Goal: Task Accomplishment & Management: Manage account settings

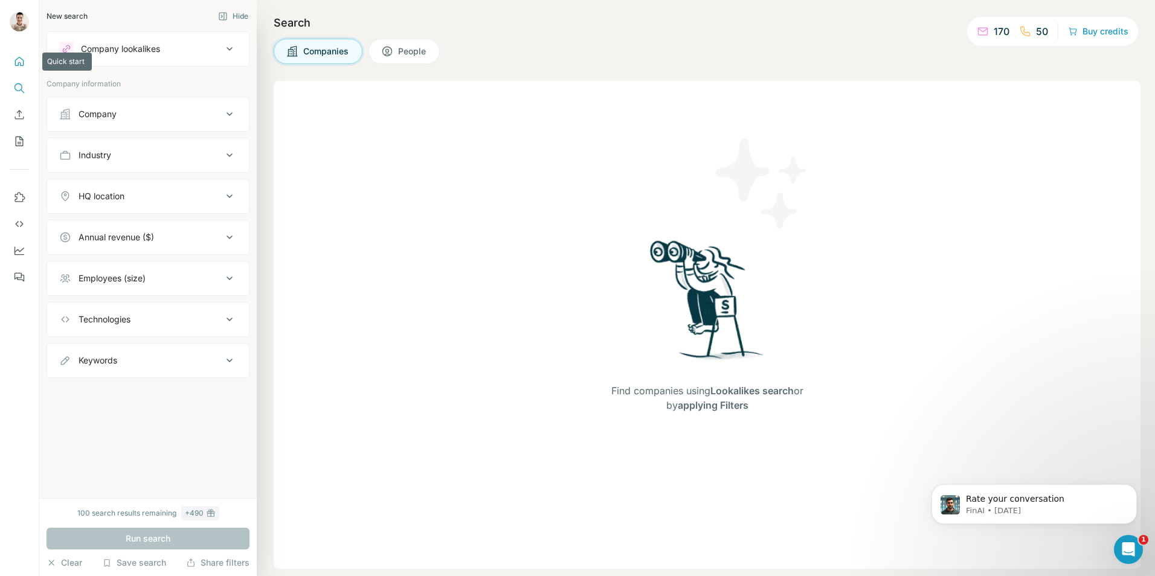
click at [21, 55] on button "Quick start" at bounding box center [19, 62] width 19 height 22
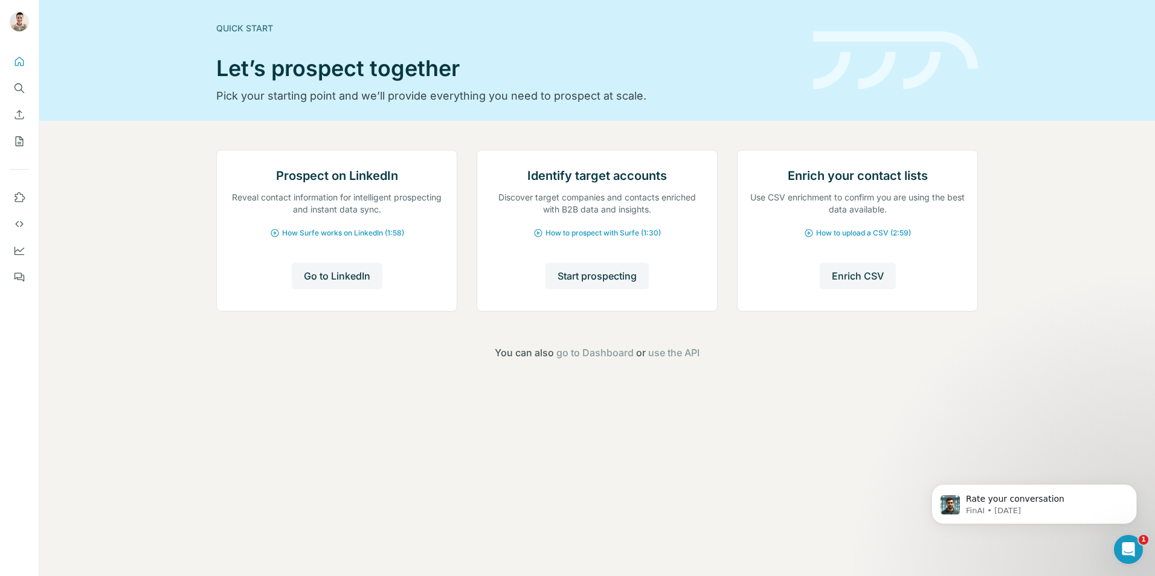
click at [9, 251] on div at bounding box center [19, 165] width 39 height 245
click at [18, 279] on icon "Feedback" at bounding box center [20, 278] width 7 height 7
click at [15, 144] on icon "My lists" at bounding box center [19, 141] width 12 height 12
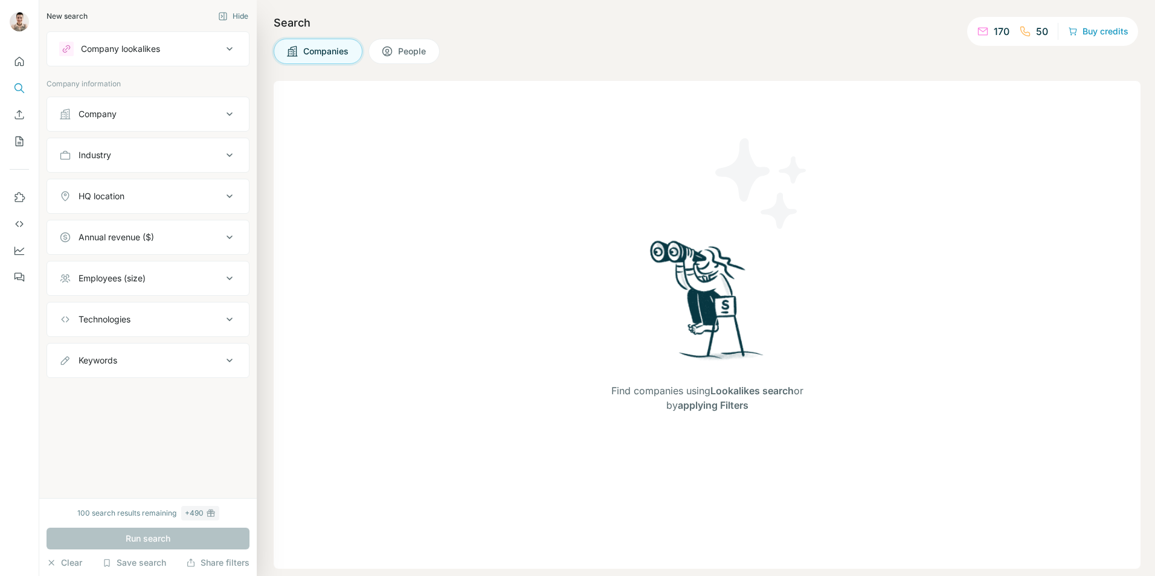
click at [117, 55] on div "Company lookalikes" at bounding box center [140, 49] width 163 height 14
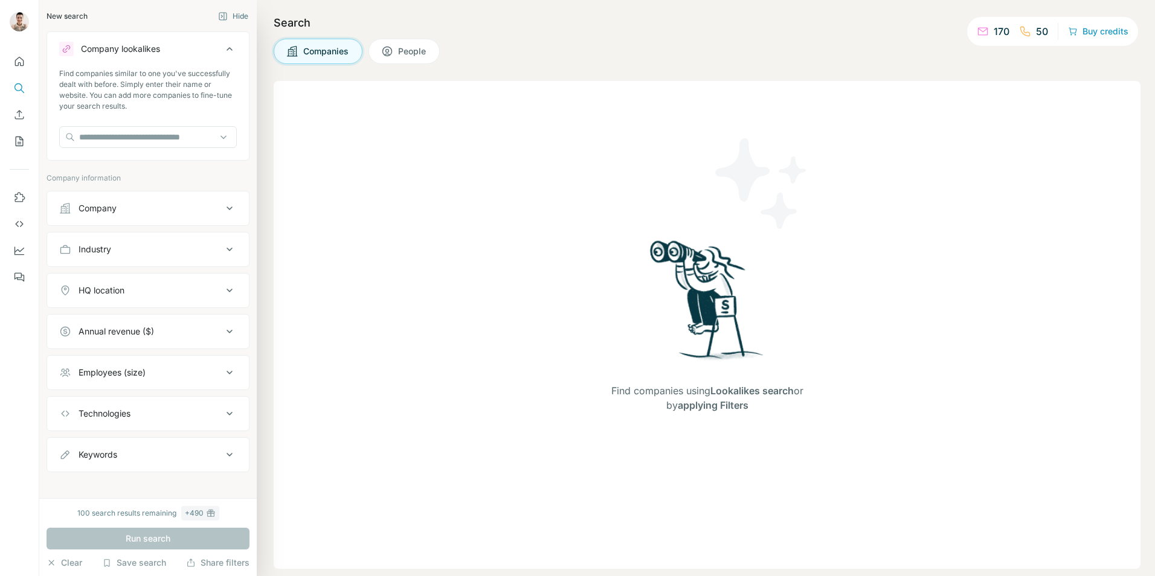
click at [117, 55] on div "Company lookalikes" at bounding box center [140, 49] width 163 height 14
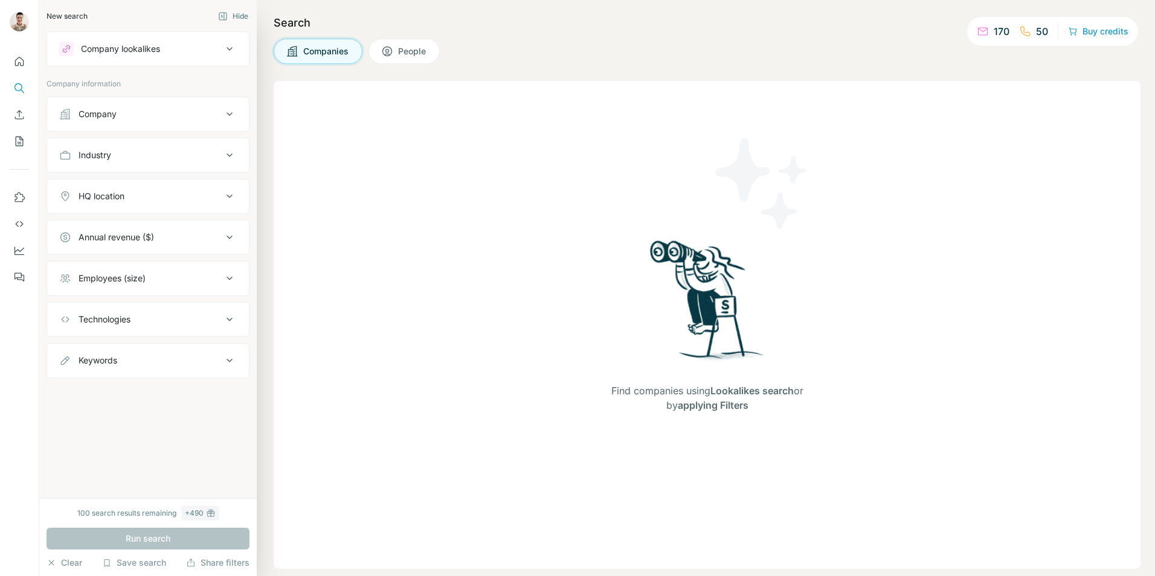
click at [60, 13] on div "New search" at bounding box center [67, 16] width 41 height 11
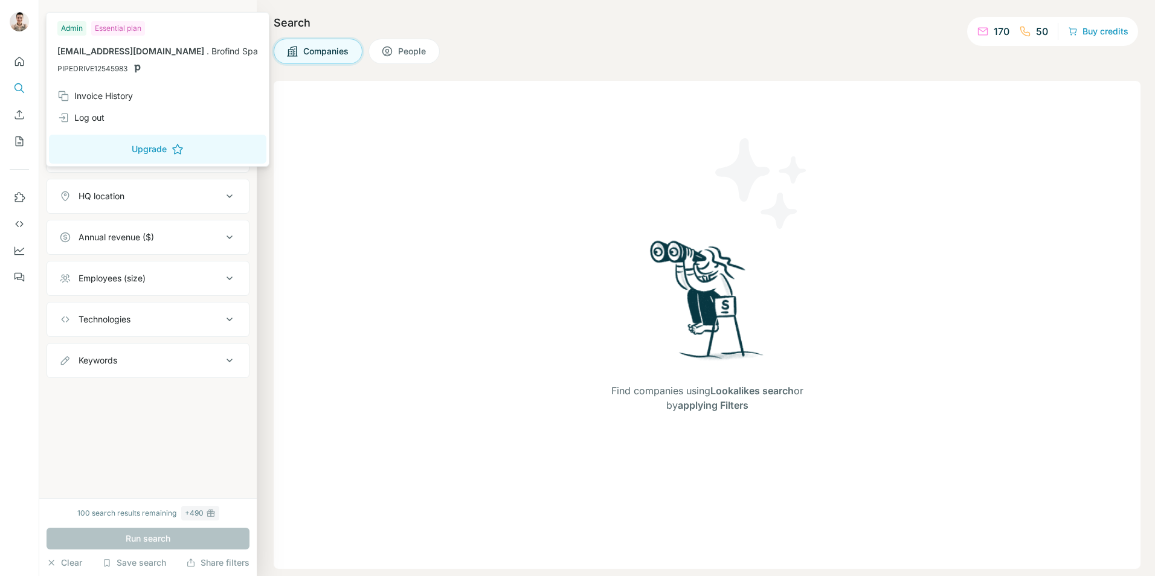
click at [24, 19] on img at bounding box center [19, 21] width 19 height 19
click at [88, 95] on div "Invoice History" at bounding box center [95, 96] width 76 height 12
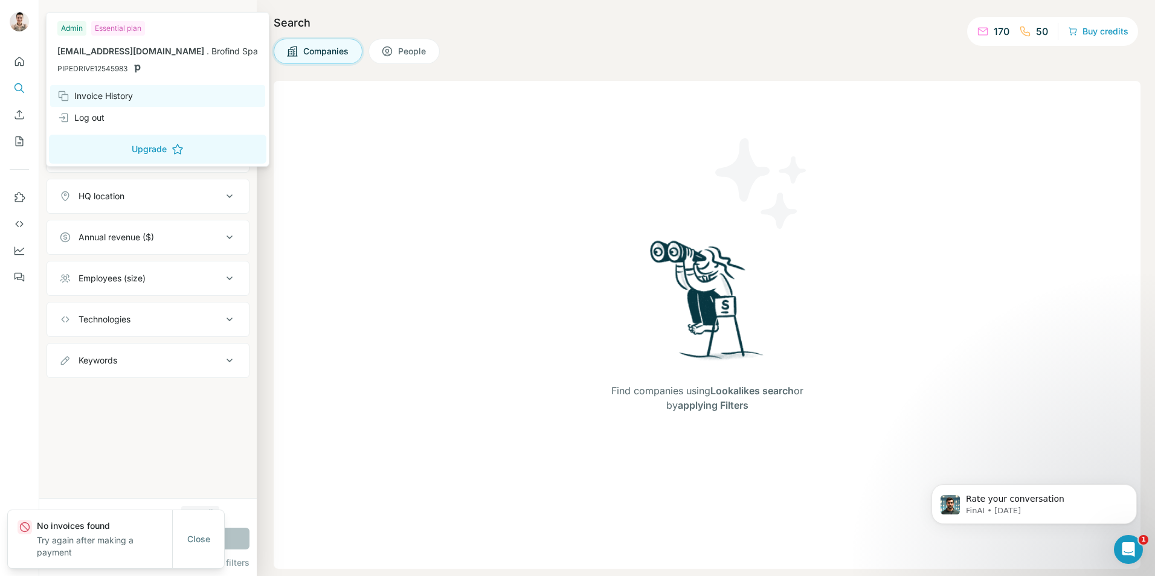
click at [108, 92] on div "Invoice History" at bounding box center [95, 96] width 76 height 12
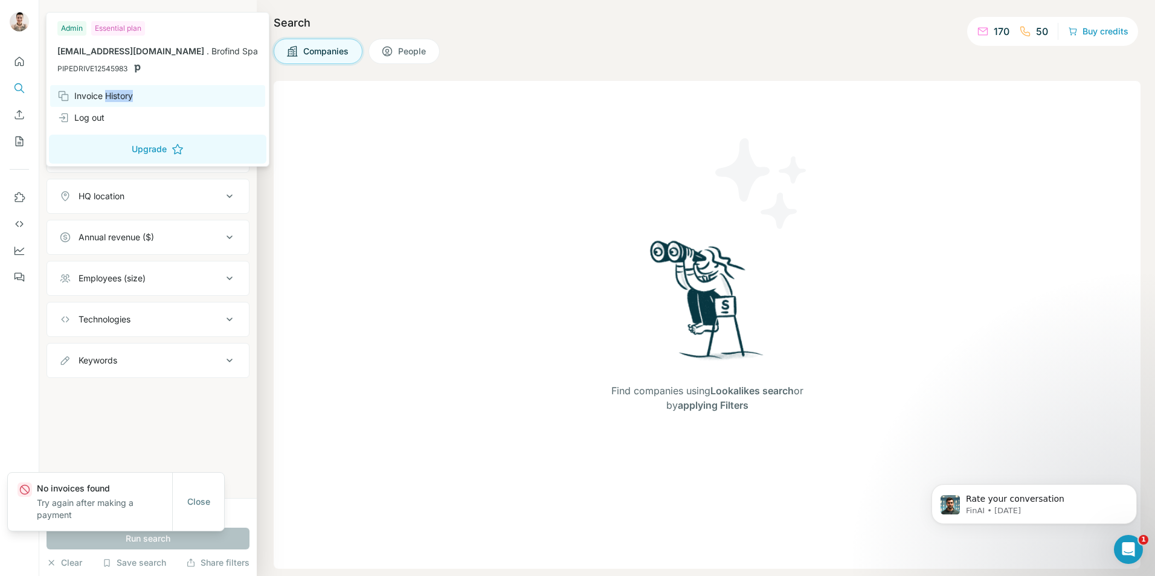
click at [108, 92] on div "Invoice History" at bounding box center [95, 96] width 76 height 12
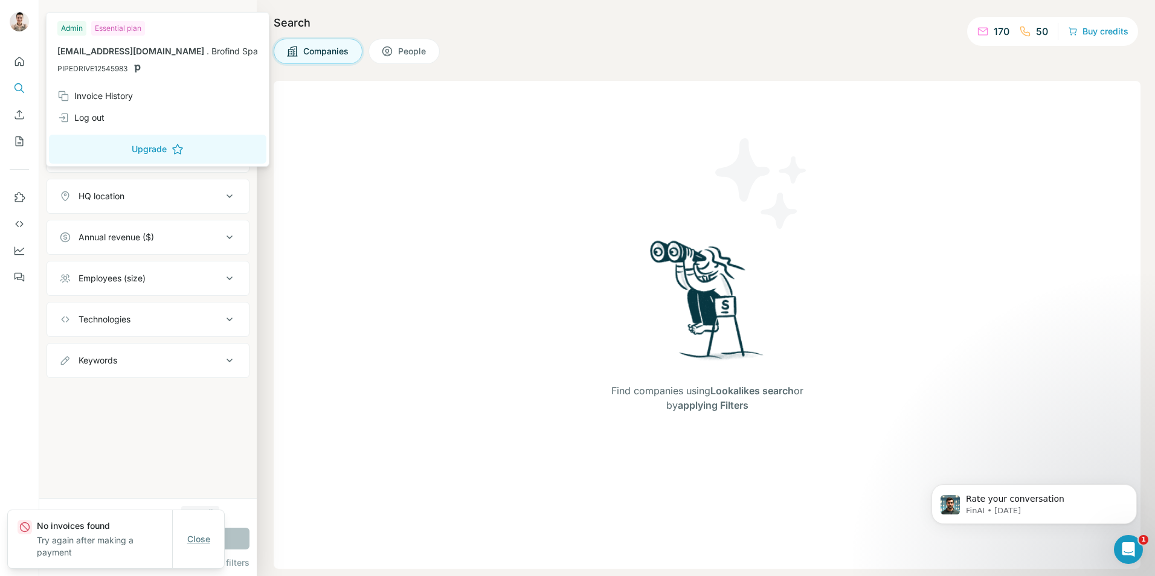
click at [182, 534] on button "Close" at bounding box center [199, 540] width 40 height 22
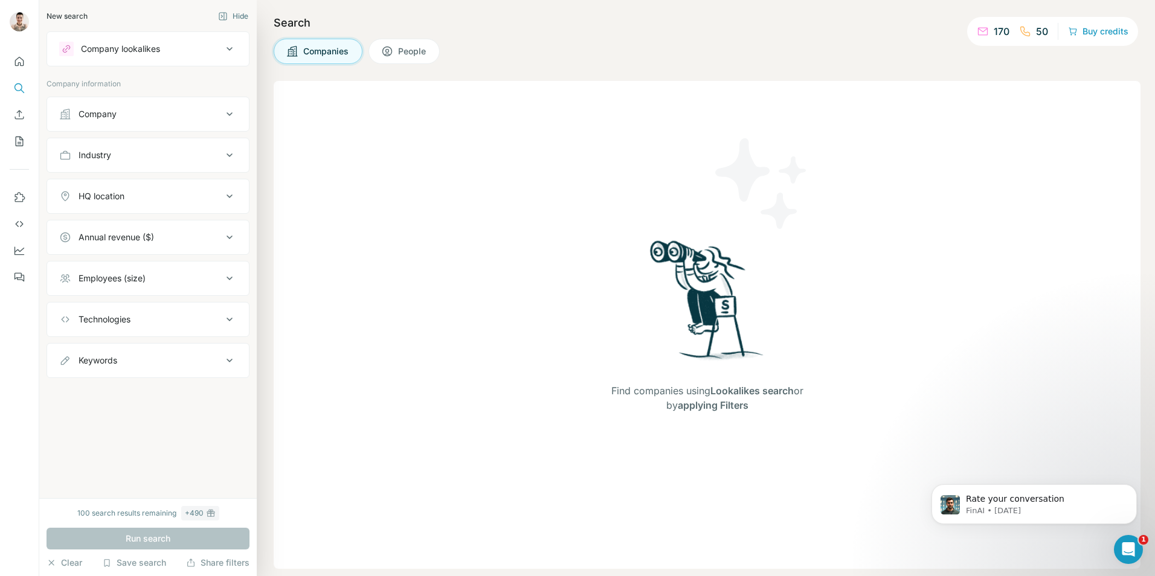
click at [58, 11] on div "New search" at bounding box center [67, 16] width 41 height 11
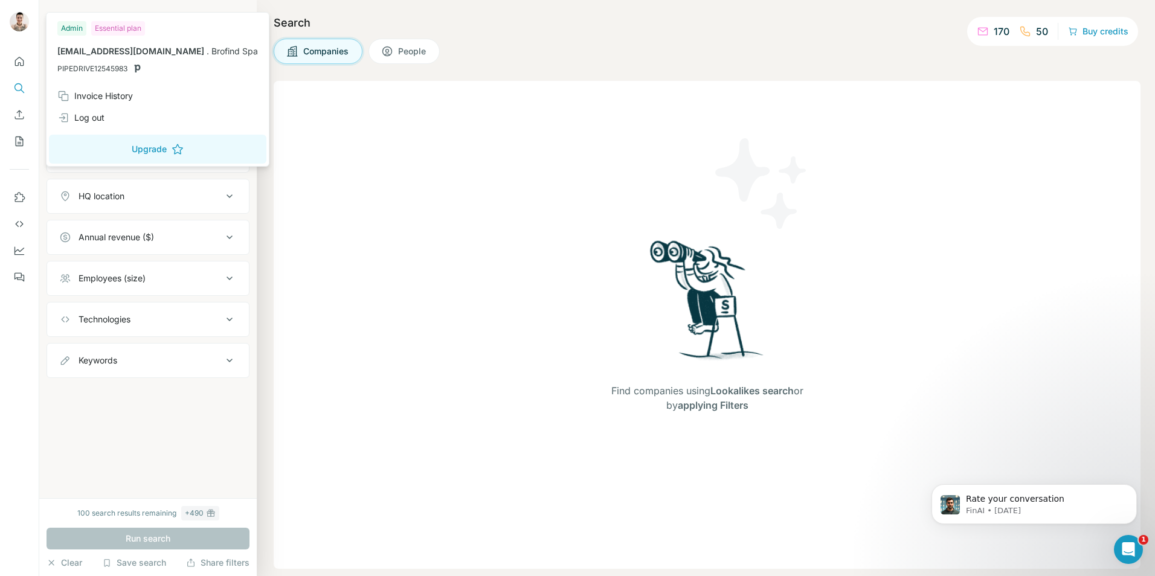
click at [8, 13] on div at bounding box center [21, 24] width 35 height 40
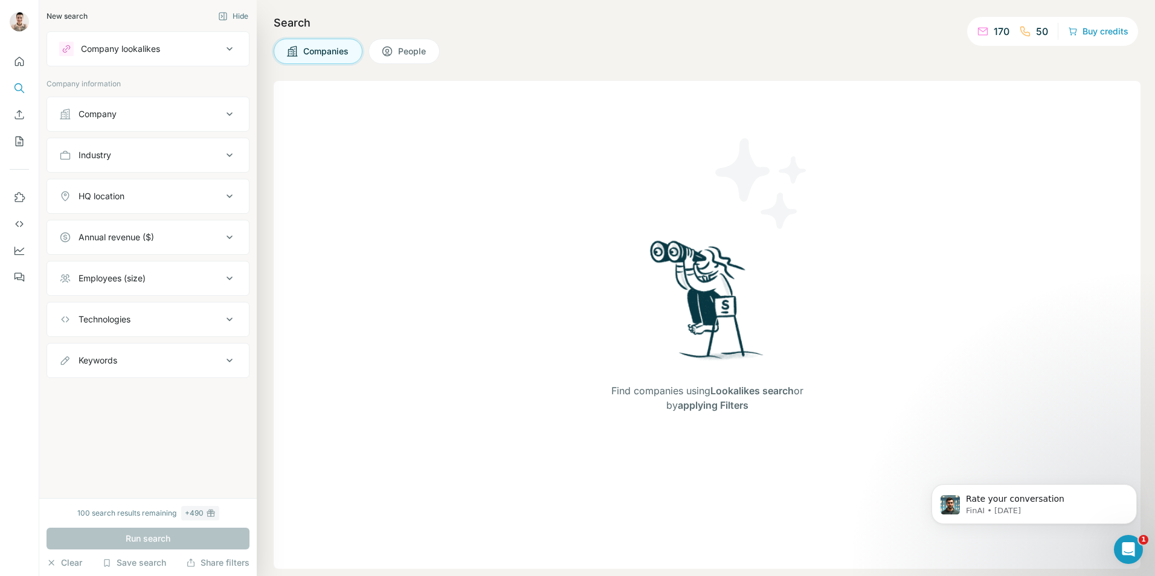
click at [13, 16] on img at bounding box center [19, 21] width 19 height 19
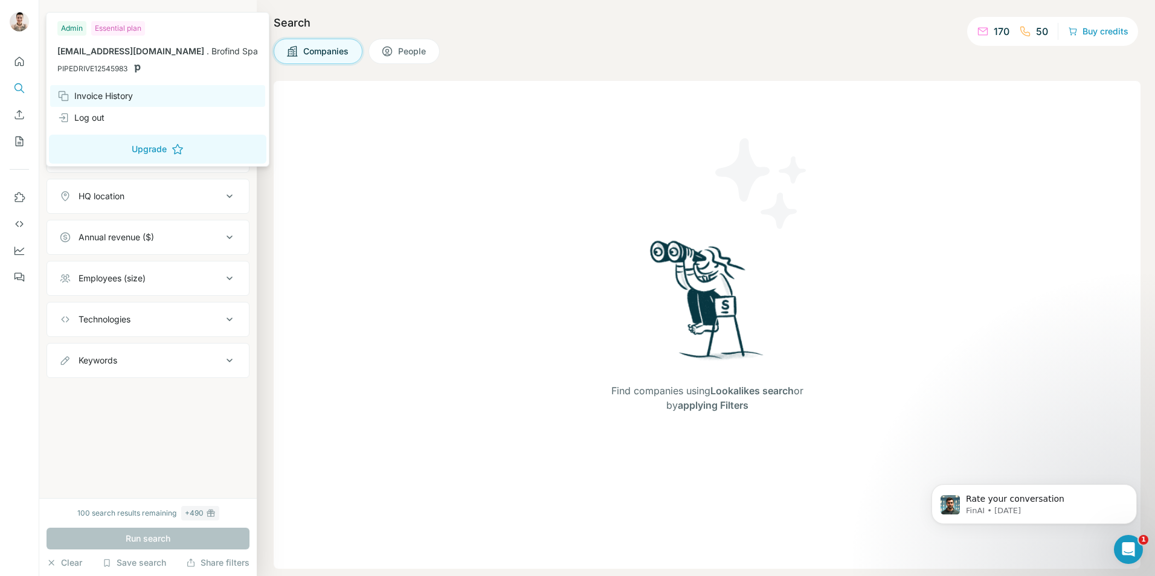
click at [103, 100] on div "Invoice History" at bounding box center [95, 96] width 76 height 12
click at [75, 115] on div "Log out" at bounding box center [80, 118] width 47 height 12
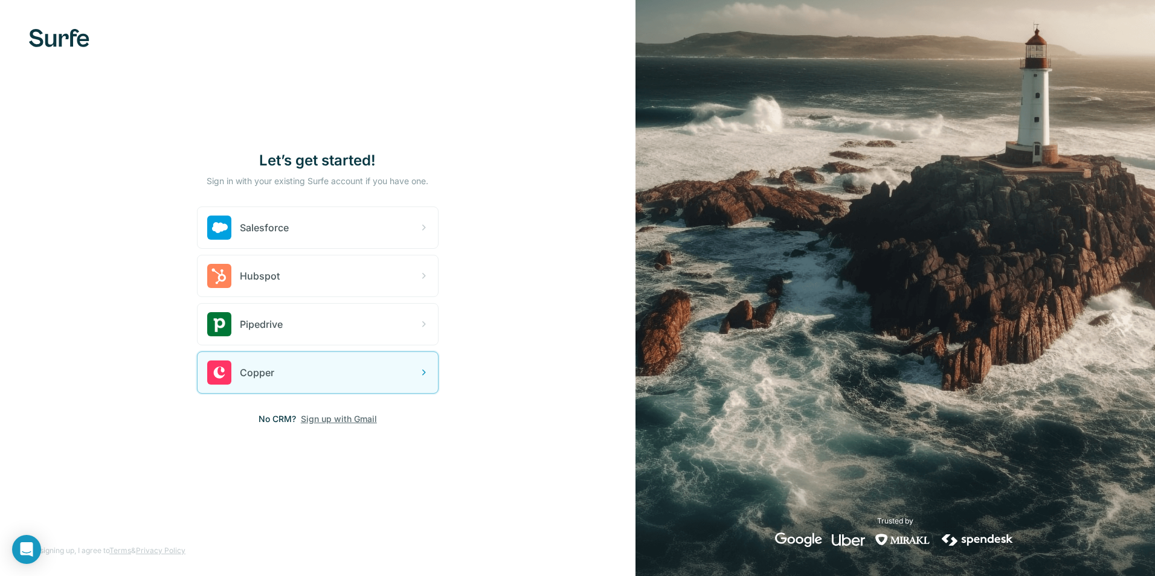
click at [329, 421] on span "Sign up with Gmail" at bounding box center [339, 419] width 76 height 12
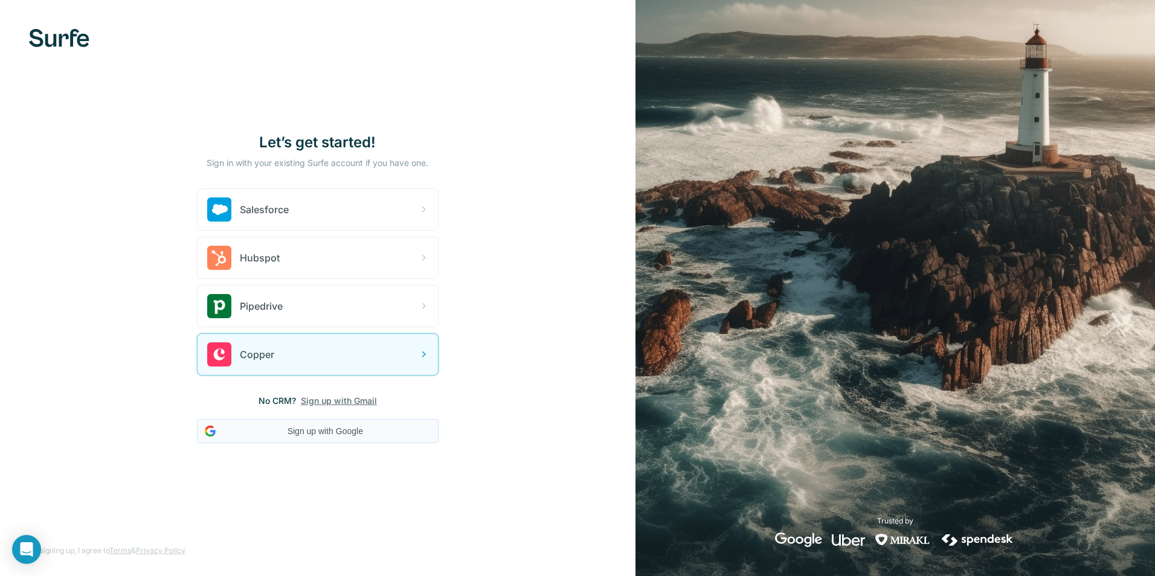
click at [294, 435] on button "Sign up with Google" at bounding box center [318, 431] width 242 height 24
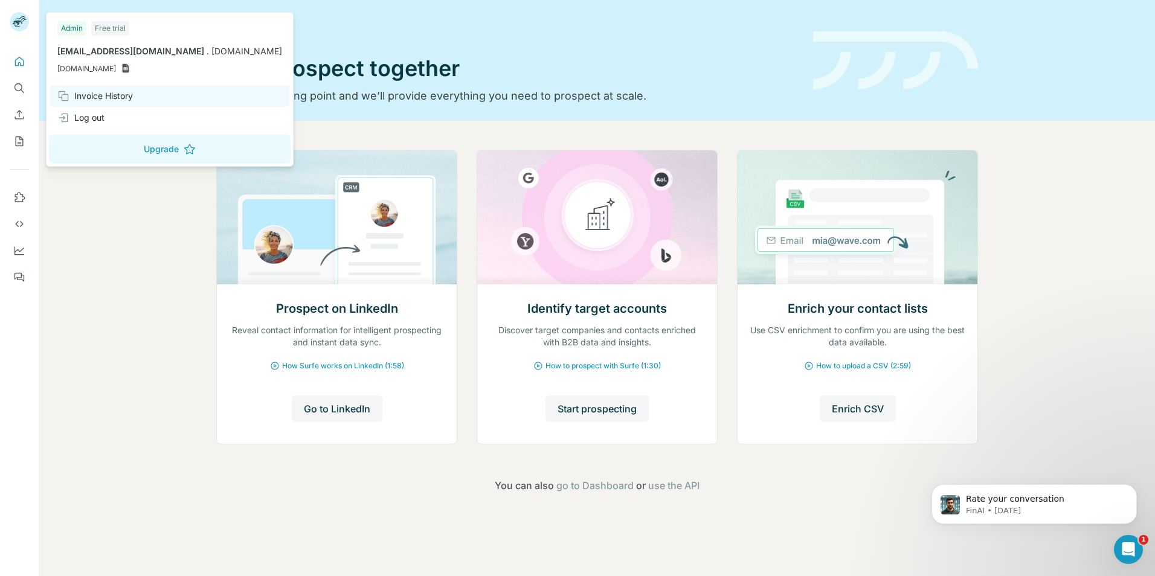
click at [92, 96] on div "Invoice History" at bounding box center [95, 96] width 76 height 12
click at [117, 100] on div "Invoice History" at bounding box center [95, 96] width 76 height 12
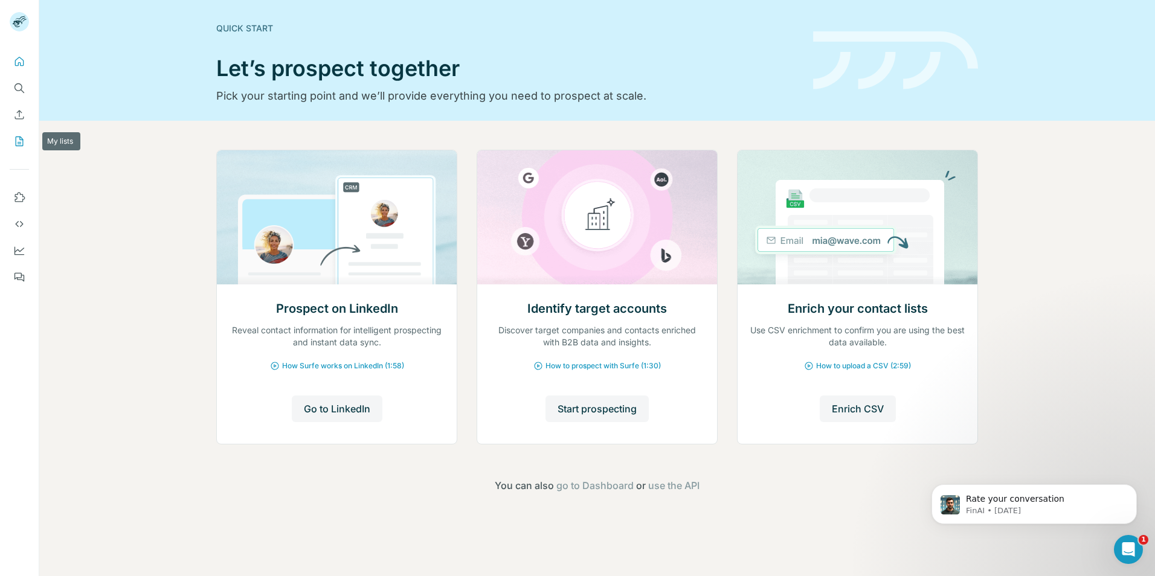
click at [16, 147] on icon "My lists" at bounding box center [19, 141] width 12 height 12
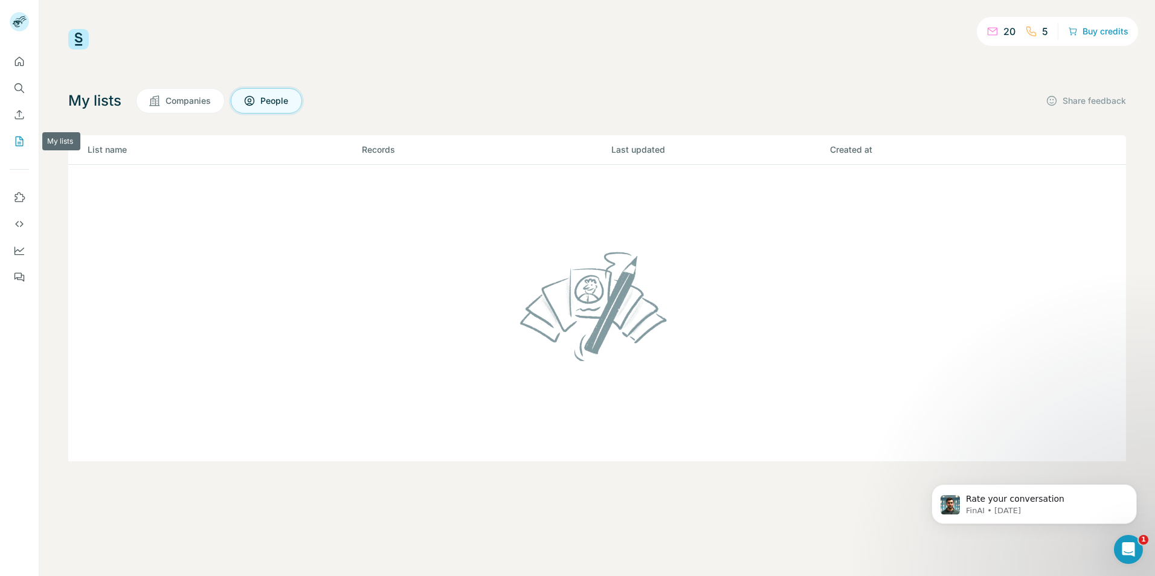
click at [22, 117] on icon "Enrich CSV" at bounding box center [19, 115] width 12 height 12
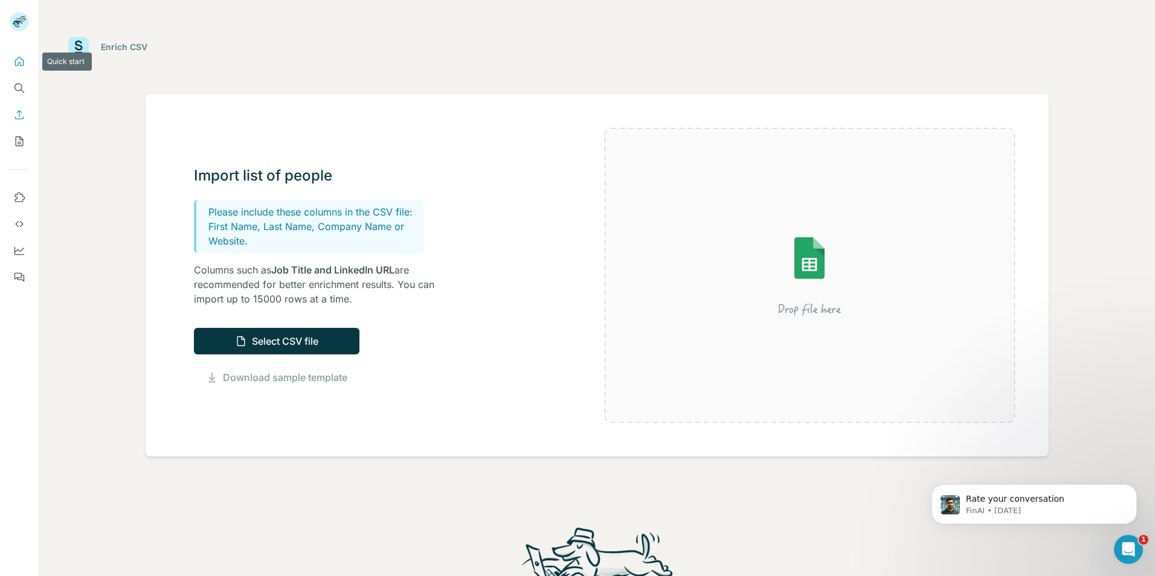
click at [28, 59] on button "Quick start" at bounding box center [19, 62] width 19 height 22
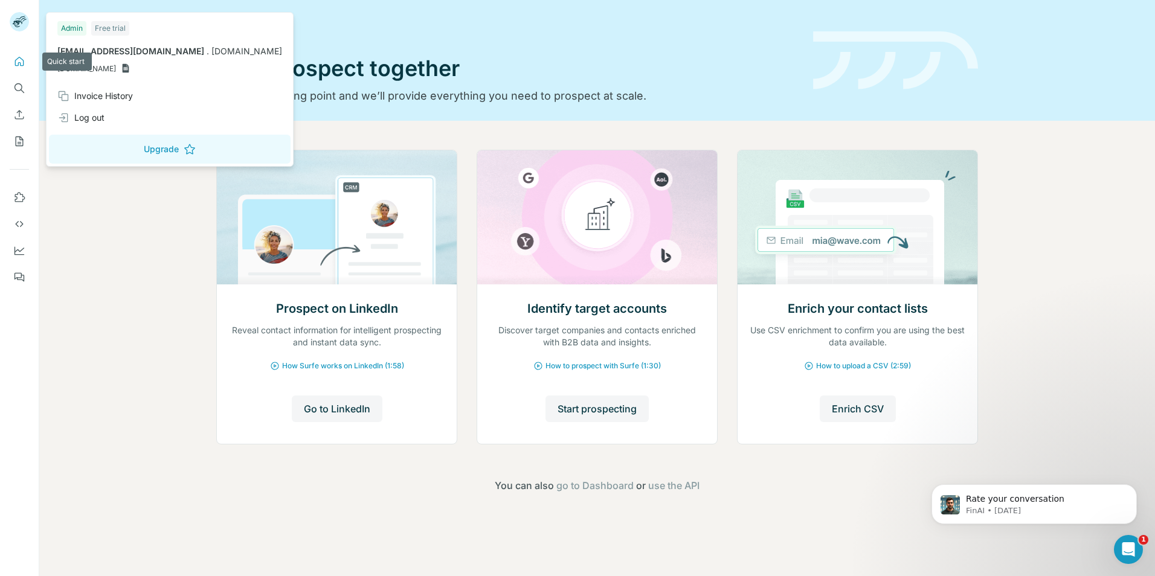
click at [25, 16] on rect at bounding box center [19, 21] width 19 height 19
click at [100, 98] on div "Invoice History" at bounding box center [95, 96] width 76 height 12
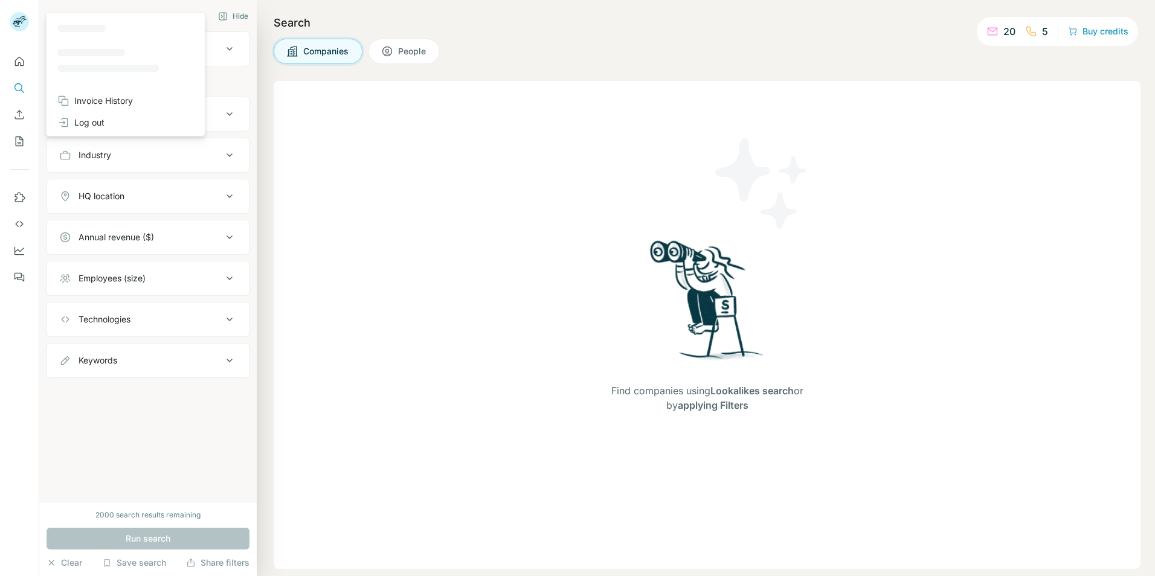
click at [21, 24] on rect at bounding box center [19, 21] width 19 height 19
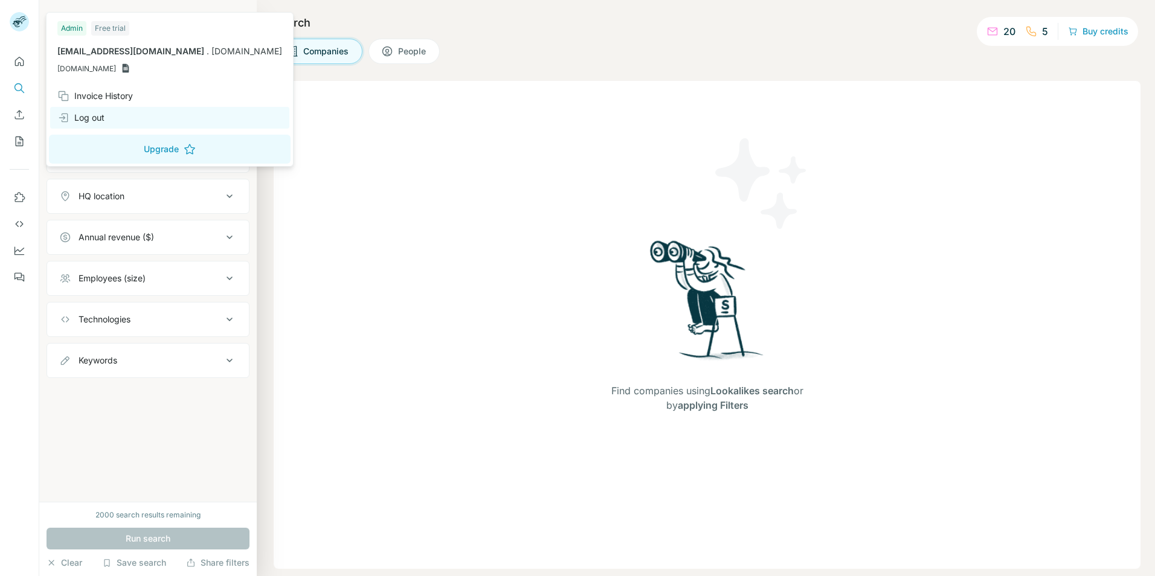
click at [85, 115] on div "Log out" at bounding box center [80, 118] width 47 height 12
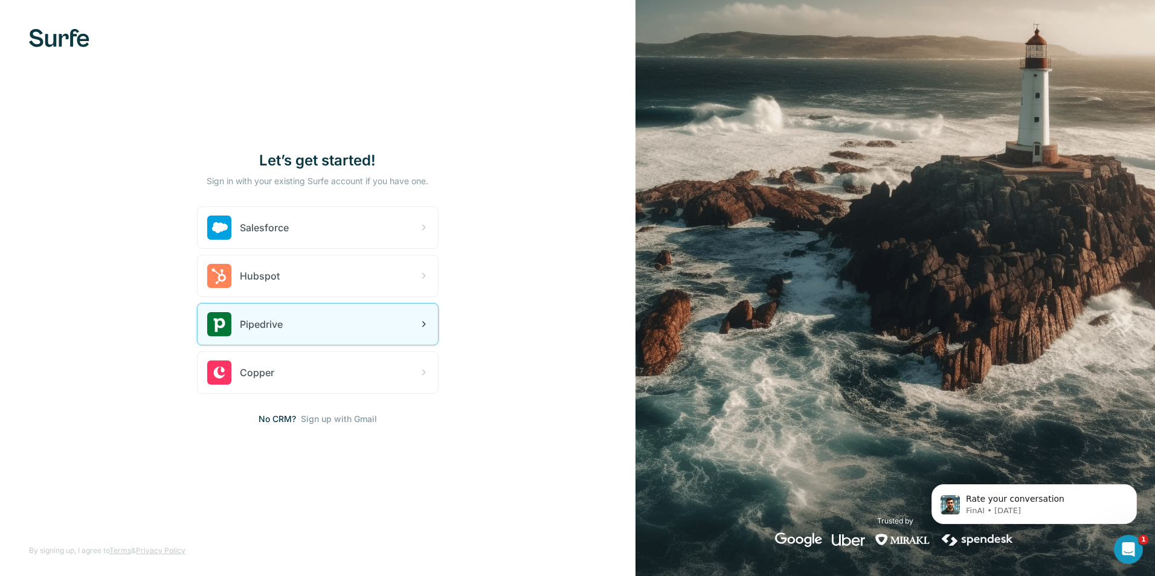
click at [284, 326] on div "Pipedrive" at bounding box center [318, 324] width 240 height 41
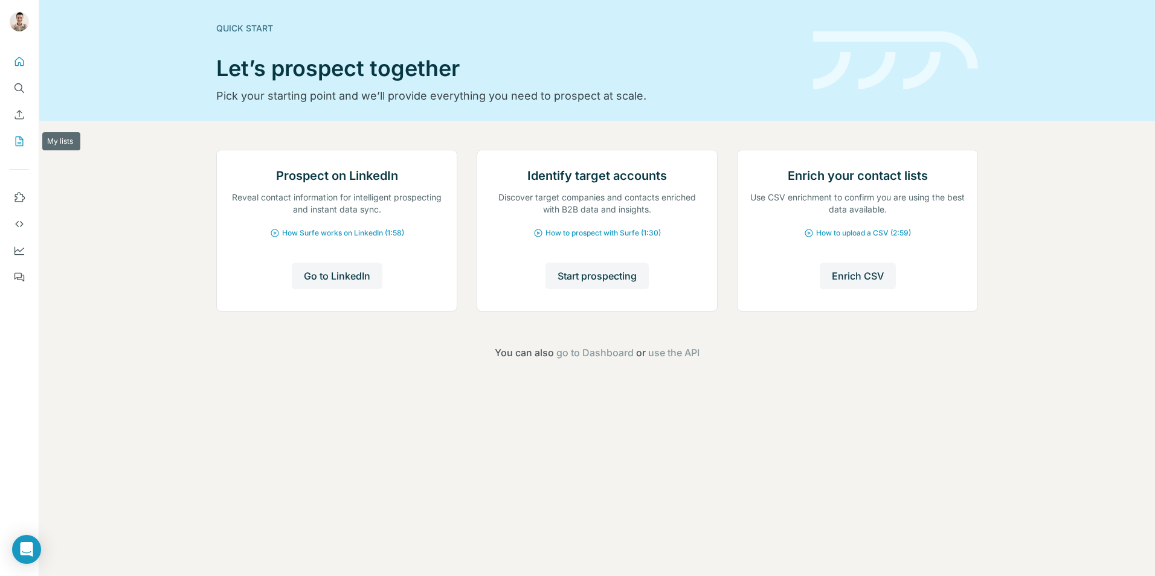
click at [18, 140] on icon "My lists" at bounding box center [19, 141] width 12 height 12
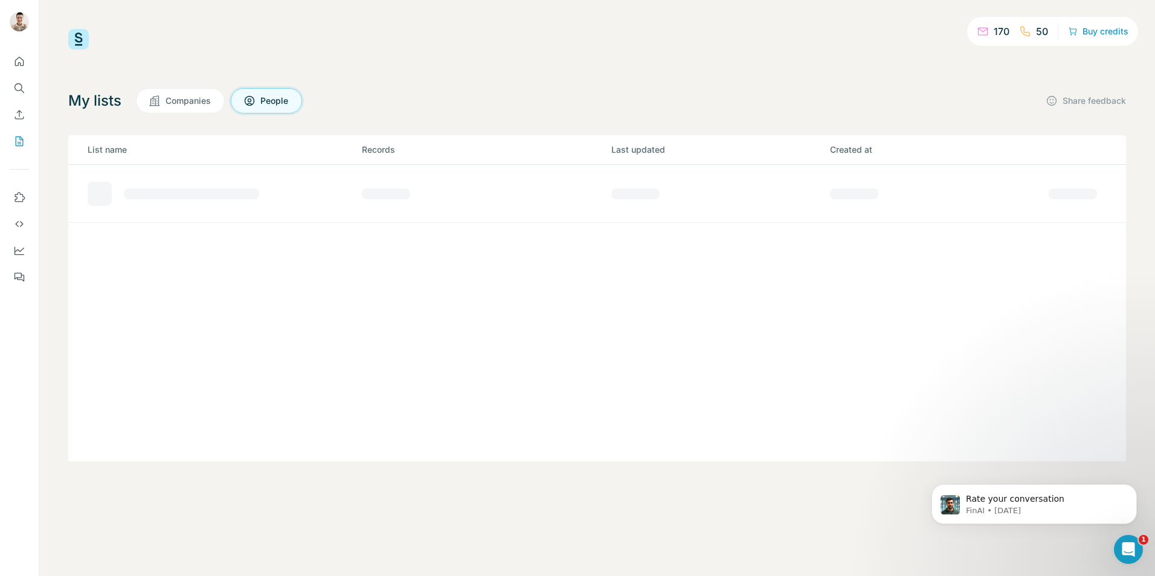
click at [173, 102] on span "Companies" at bounding box center [189, 101] width 47 height 12
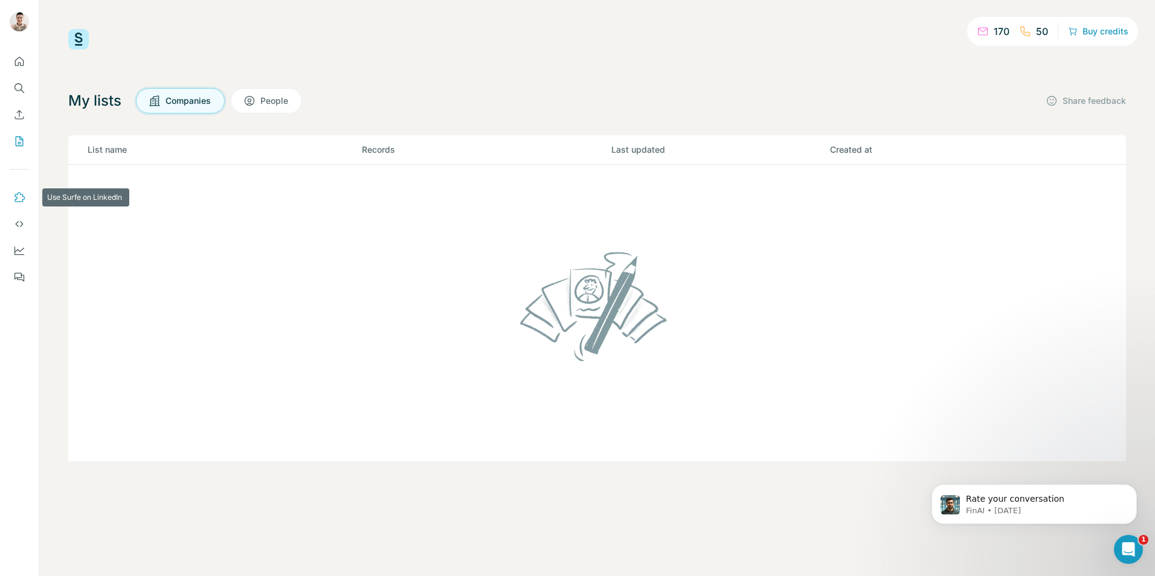
click at [16, 196] on icon "Use Surfe on LinkedIn" at bounding box center [19, 198] width 12 height 12
click at [12, 58] on button "Quick start" at bounding box center [19, 62] width 19 height 22
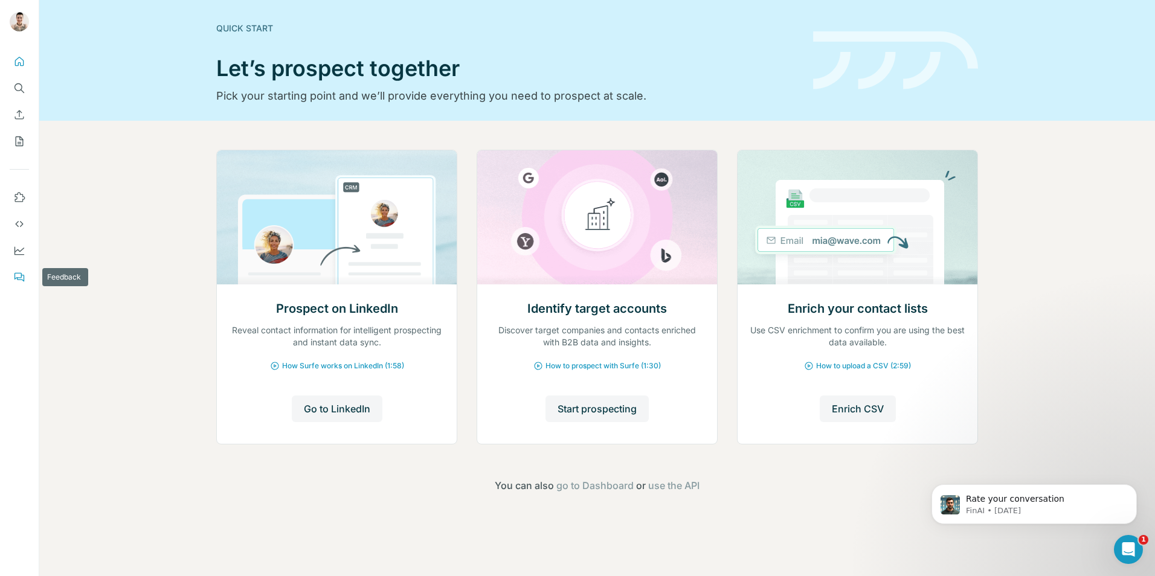
click at [13, 268] on button "Feedback" at bounding box center [19, 277] width 19 height 22
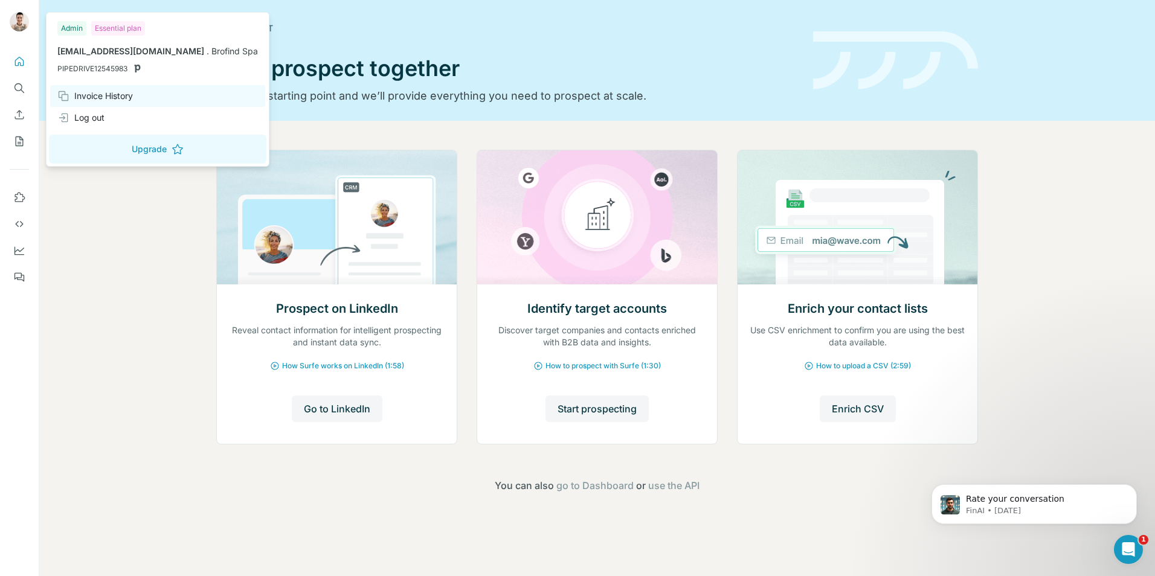
click at [89, 92] on div "Invoice History" at bounding box center [95, 96] width 76 height 12
click at [89, 93] on div "Invoice History" at bounding box center [95, 96] width 76 height 12
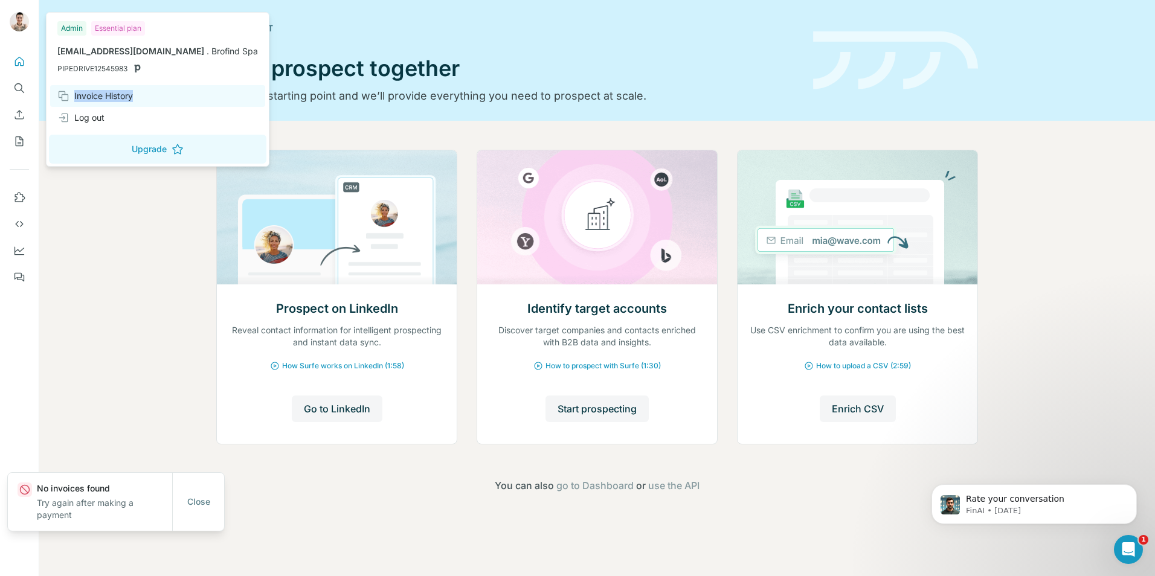
click at [88, 95] on div "Invoice History" at bounding box center [95, 96] width 76 height 12
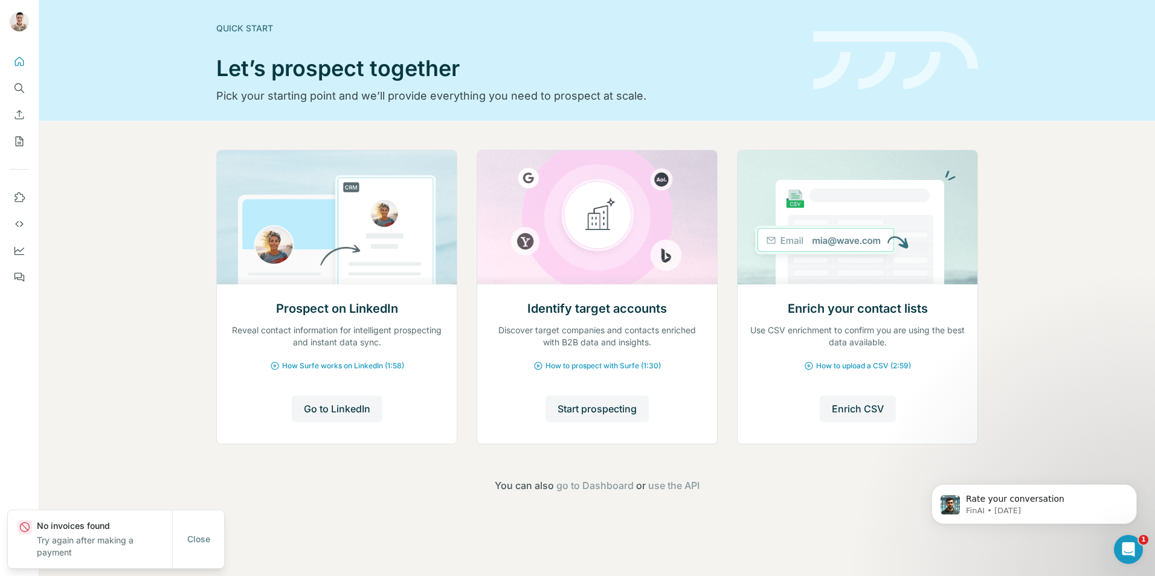
drag, startPoint x: 88, startPoint y: 95, endPoint x: 30, endPoint y: 24, distance: 92.3
click at [30, 25] on div at bounding box center [21, 24] width 35 height 40
click at [28, 24] on img at bounding box center [19, 21] width 19 height 19
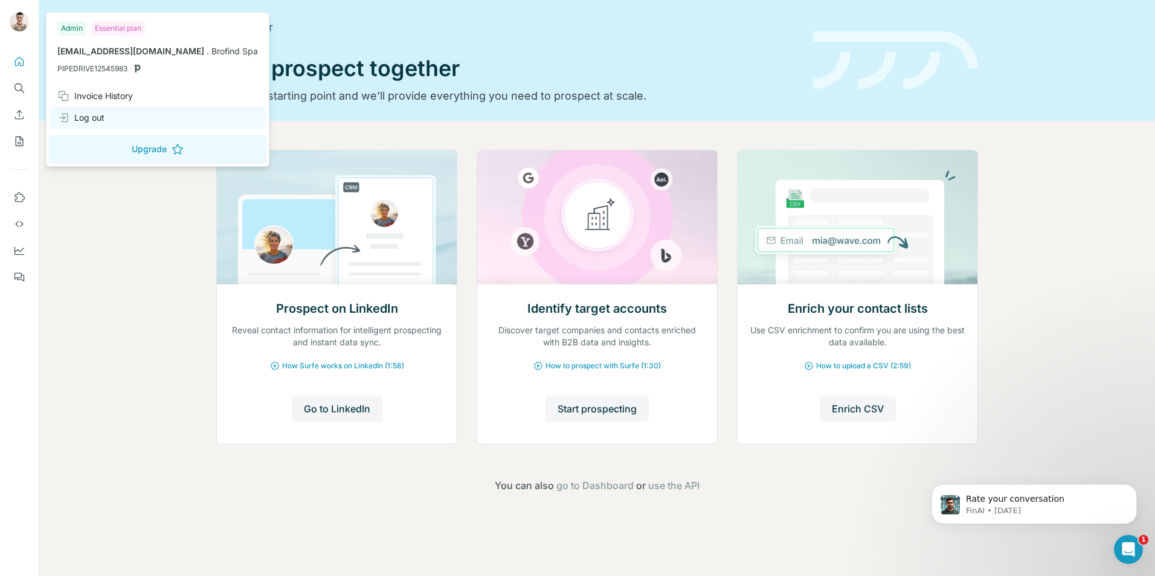
click at [89, 118] on div "Log out" at bounding box center [80, 118] width 47 height 12
